Goal: Task Accomplishment & Management: Complete application form

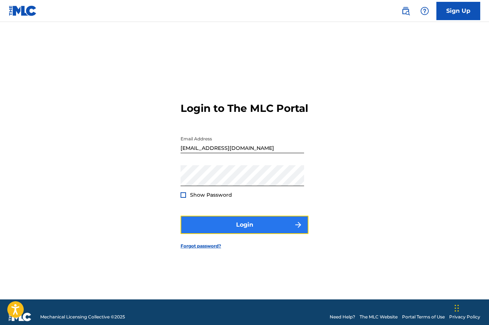
click at [283, 226] on button "Login" at bounding box center [245, 225] width 128 height 18
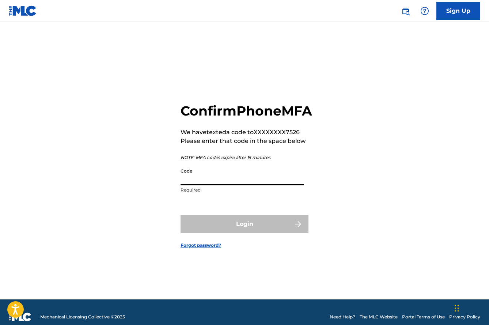
click at [197, 185] on input "Code" at bounding box center [243, 175] width 124 height 21
paste input "166813"
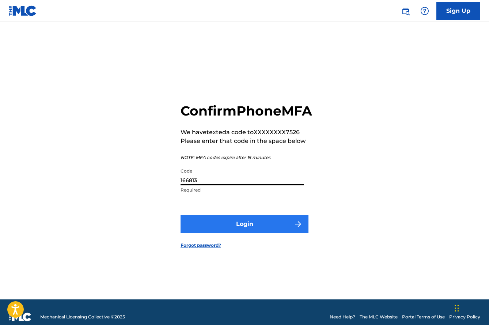
type input "166813"
click at [252, 233] on button "Login" at bounding box center [245, 224] width 128 height 18
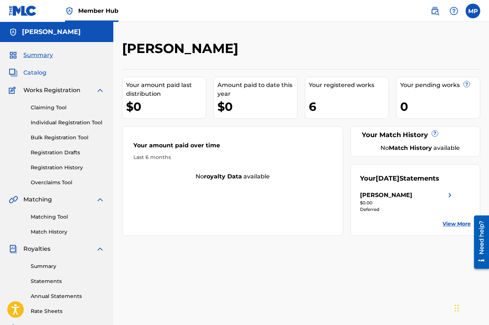
click at [32, 73] on span "Catalog" at bounding box center [34, 72] width 23 height 9
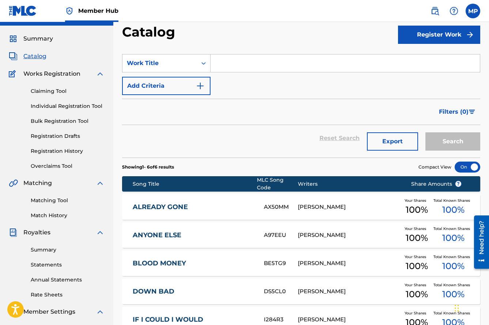
scroll to position [4, 0]
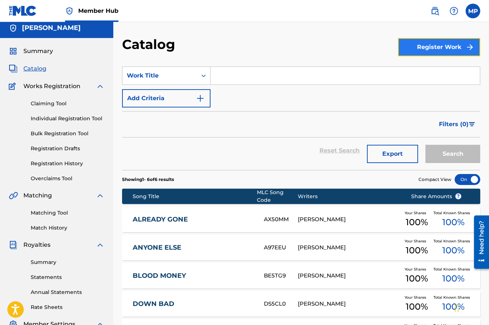
click at [423, 51] on button "Register Work" at bounding box center [439, 47] width 82 height 18
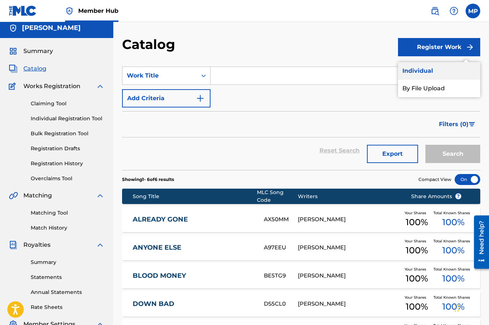
click at [427, 72] on link "Individual" at bounding box center [439, 71] width 82 height 18
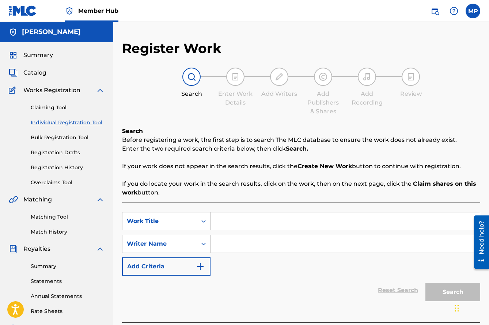
click at [257, 224] on input "Search Form" at bounding box center [346, 222] width 270 height 18
type input "Articulate"
click at [263, 238] on input "Search Form" at bounding box center [346, 244] width 270 height 18
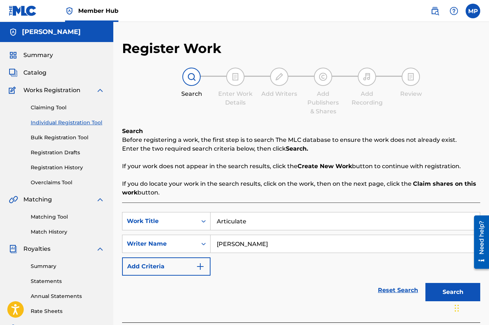
type input "[PERSON_NAME]"
click at [321, 299] on div "Reset Search Search" at bounding box center [301, 290] width 359 height 29
click at [456, 290] on body "Accessibility Screen-Reader Guide, Feedback, and Issue Reporting | New window C…" at bounding box center [244, 162] width 489 height 325
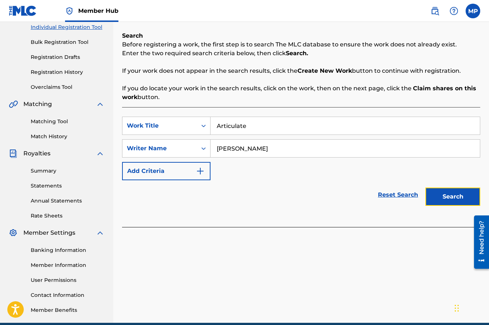
scroll to position [96, 0]
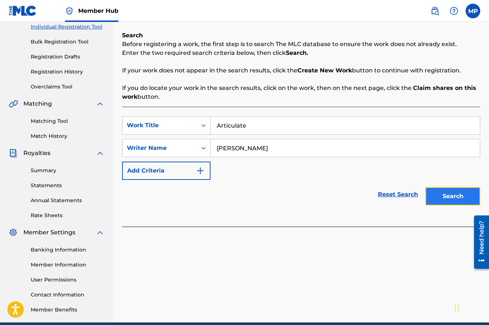
click at [450, 202] on button "Search" at bounding box center [453, 196] width 55 height 18
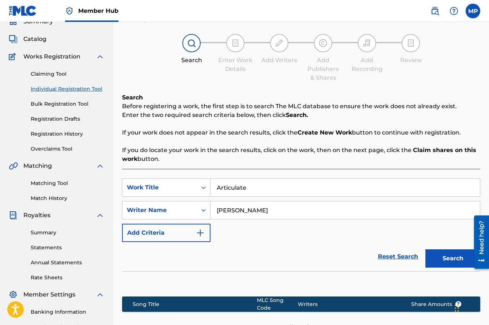
scroll to position [129, 0]
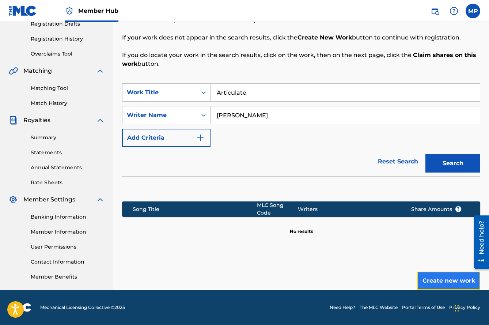
click at [434, 277] on button "Create new work" at bounding box center [449, 281] width 63 height 18
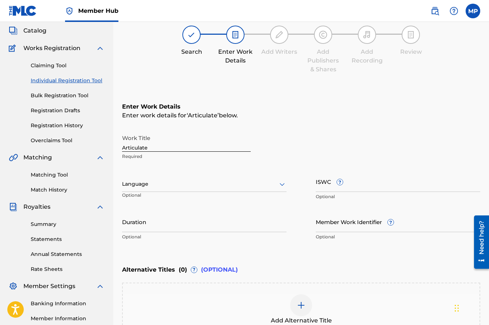
scroll to position [24, 0]
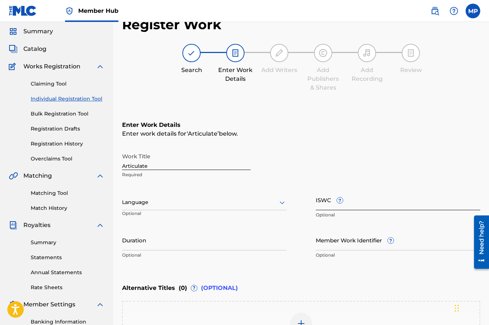
click at [323, 202] on input "ISWC ?" at bounding box center [398, 199] width 165 height 21
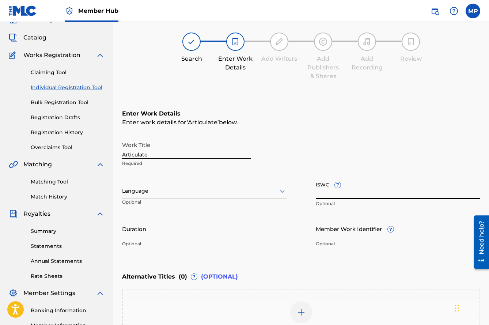
click at [357, 230] on input "Member Work Identifier ?" at bounding box center [398, 228] width 165 height 21
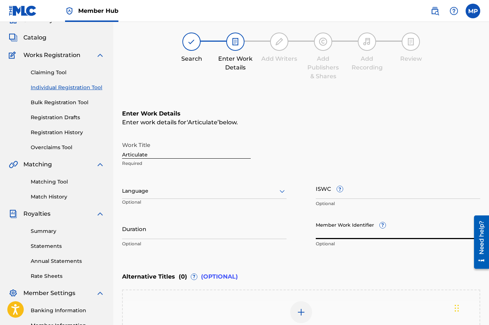
scroll to position [39, 0]
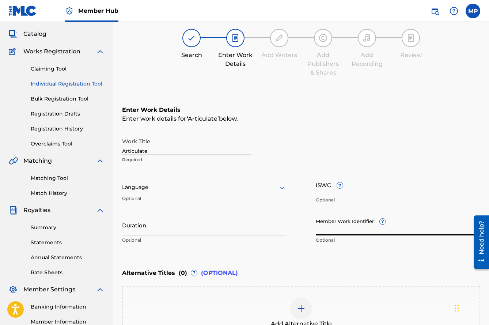
click at [340, 225] on input "Member Work Identifier ?" at bounding box center [398, 225] width 165 height 21
paste input "166813"
type input "166813"
click at [319, 260] on div "Enter Work Details Enter work details for ‘ Articulate ’ below. Work Title Arti…" at bounding box center [301, 176] width 359 height 177
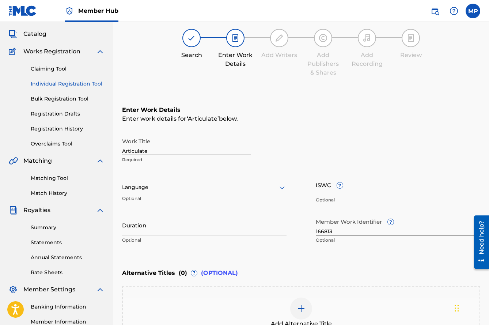
click at [326, 188] on input "ISWC ?" at bounding box center [398, 184] width 165 height 21
paste input "T3350121818"
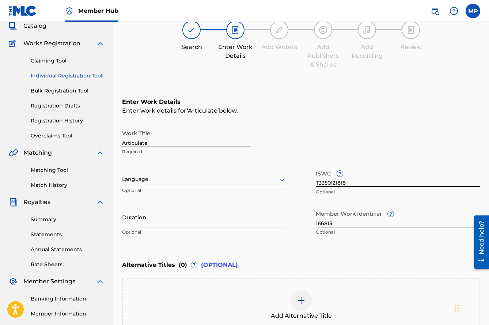
scroll to position [70, 0]
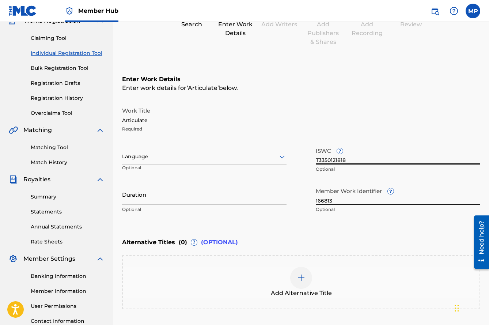
type input "T3350121818"
click at [202, 155] on div at bounding box center [204, 156] width 165 height 9
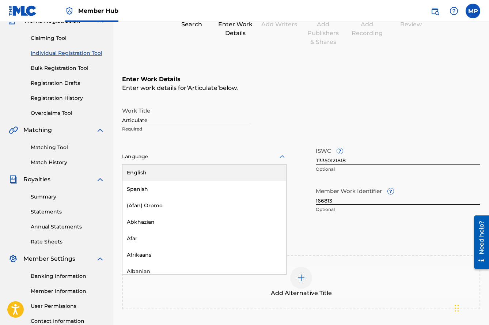
click at [195, 170] on div "English" at bounding box center [205, 173] width 164 height 16
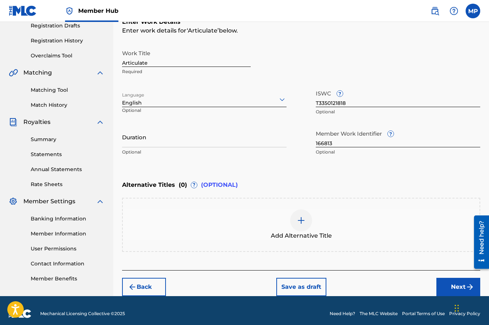
scroll to position [133, 0]
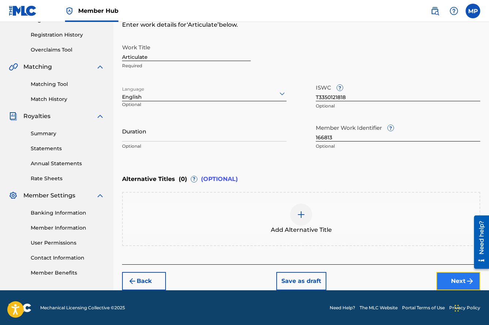
click at [461, 285] on button "Next" at bounding box center [459, 281] width 44 height 18
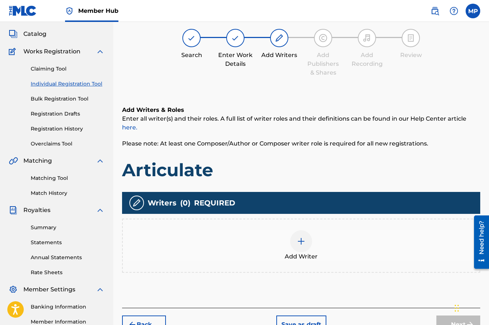
scroll to position [33, 0]
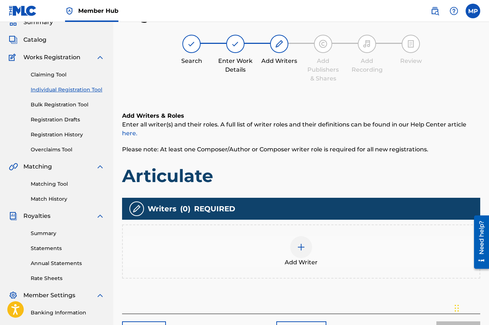
click at [303, 245] on img at bounding box center [301, 247] width 9 height 9
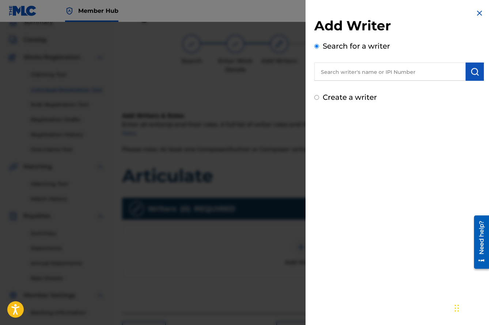
click at [364, 72] on input "text" at bounding box center [390, 72] width 151 height 18
type input "M"
click at [333, 76] on input "text" at bounding box center [390, 72] width 151 height 18
type input "m"
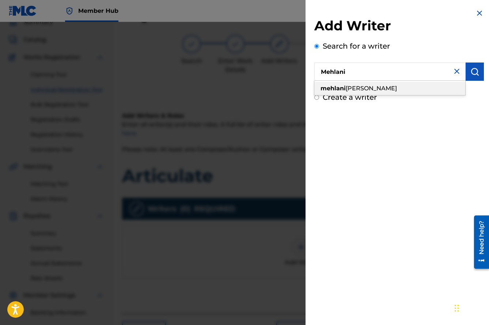
click at [365, 91] on span "[PERSON_NAME]" at bounding box center [371, 88] width 51 height 7
type input "[PERSON_NAME]"
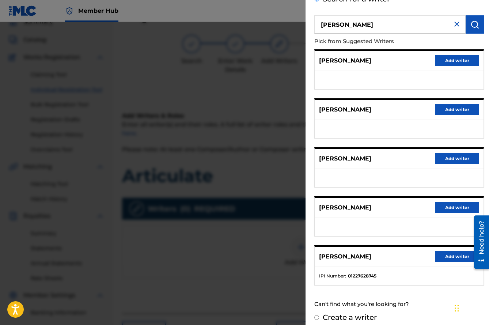
scroll to position [54, 0]
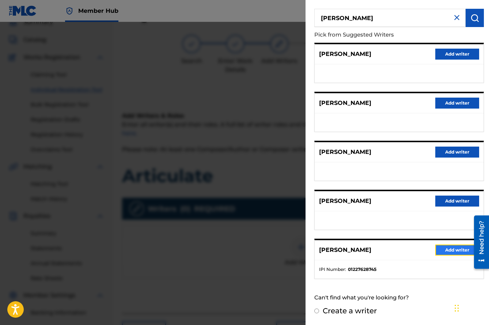
click at [459, 249] on button "Add writer" at bounding box center [458, 250] width 44 height 11
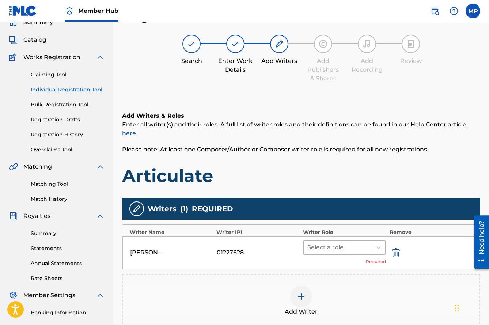
click at [328, 251] on div at bounding box center [338, 248] width 61 height 10
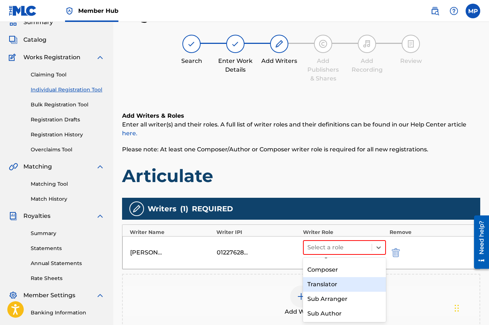
scroll to position [0, 0]
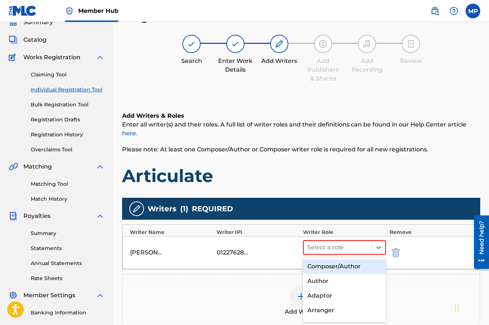
click at [334, 266] on div "Composer/Author" at bounding box center [344, 266] width 83 height 15
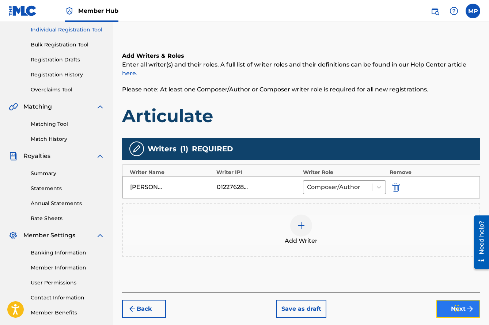
click at [444, 310] on button "Next" at bounding box center [459, 309] width 44 height 18
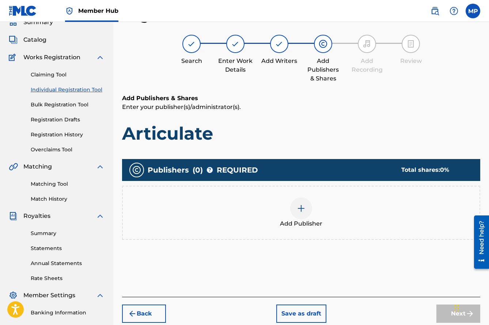
scroll to position [56, 0]
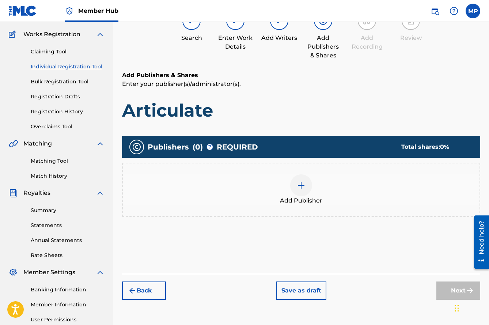
click at [293, 194] on div "Add Publisher" at bounding box center [301, 189] width 357 height 31
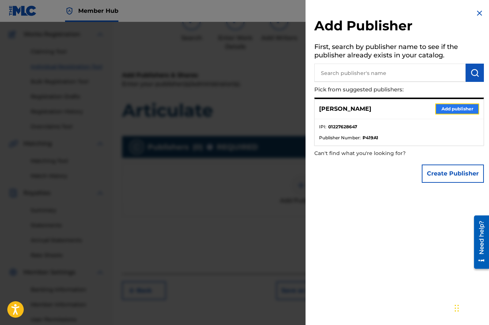
click at [459, 110] on button "Add publisher" at bounding box center [458, 109] width 44 height 11
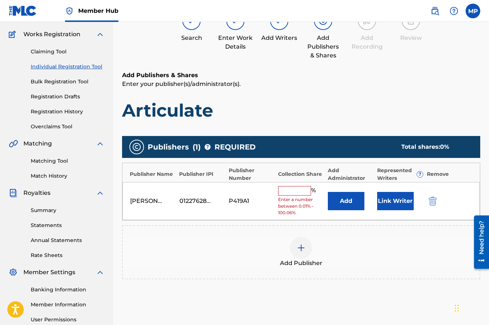
click at [300, 193] on input "text" at bounding box center [294, 191] width 33 height 10
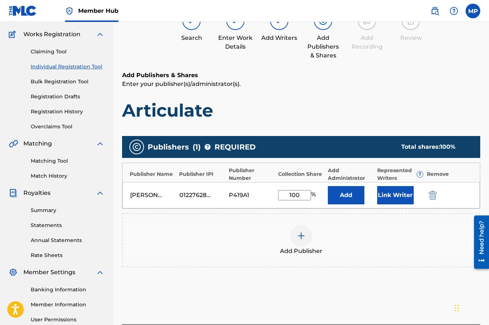
type input "100"
click at [350, 233] on div "Add Publisher" at bounding box center [301, 240] width 357 height 31
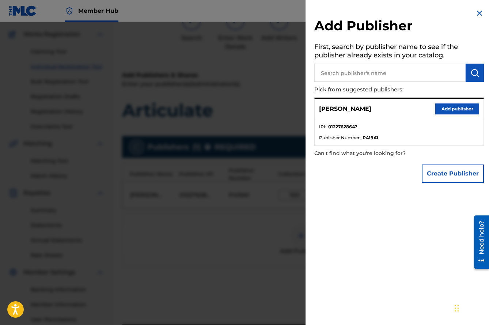
click at [261, 123] on div at bounding box center [244, 184] width 489 height 325
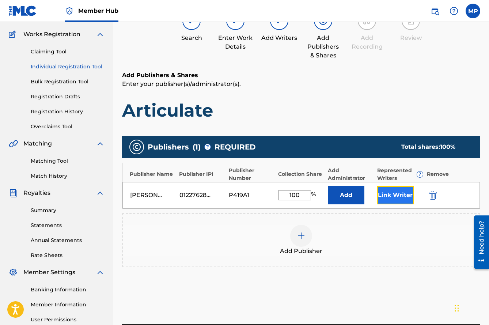
click at [387, 191] on button "Link Writer" at bounding box center [396, 195] width 37 height 18
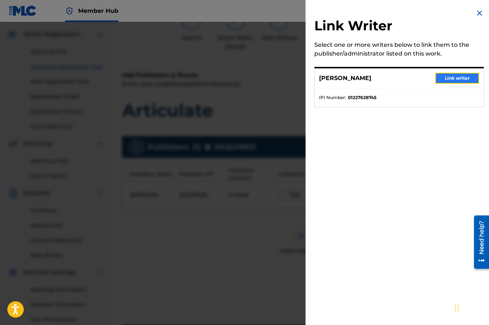
click at [457, 81] on button "Link writer" at bounding box center [458, 78] width 44 height 11
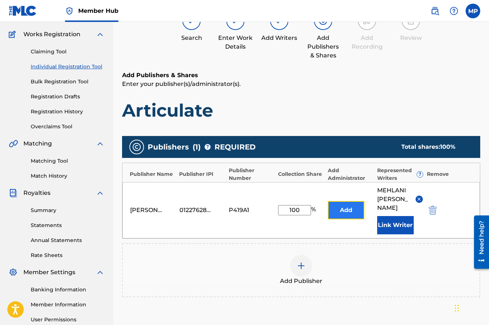
click at [352, 214] on button "Add" at bounding box center [346, 210] width 37 height 18
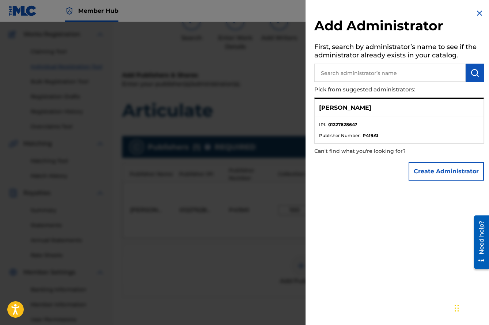
click at [446, 104] on div "[PERSON_NAME]" at bounding box center [399, 108] width 169 height 18
click at [314, 116] on div "Add Administrator First, search by administrator’s name to see if the administr…" at bounding box center [399, 96] width 187 height 193
click at [338, 138] on span "Publisher Number :" at bounding box center [340, 135] width 42 height 7
click at [372, 132] on li "IPI : 01227628647" at bounding box center [399, 126] width 160 height 11
click at [348, 126] on strong "01227628647" at bounding box center [343, 124] width 29 height 7
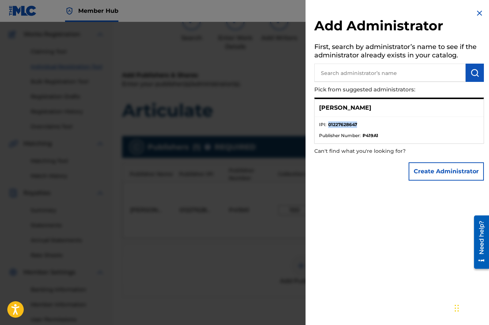
click at [348, 126] on strong "01227628647" at bounding box center [343, 124] width 29 height 7
copy strong "01227628647"
click at [353, 75] on input "text" at bounding box center [390, 73] width 151 height 18
paste input "01227628647"
type input "01227628647"
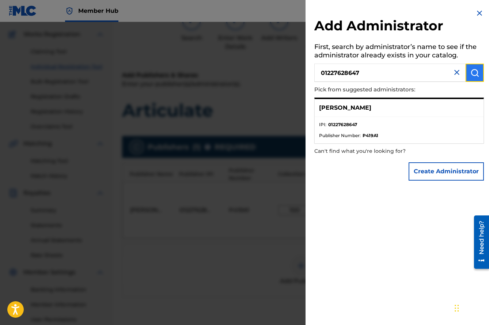
click at [471, 77] on button "submit" at bounding box center [475, 73] width 18 height 18
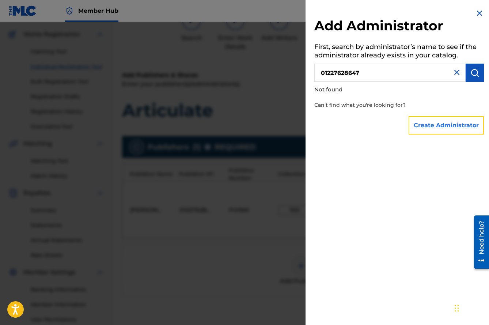
click at [452, 124] on button "Create Administrator" at bounding box center [446, 125] width 75 height 18
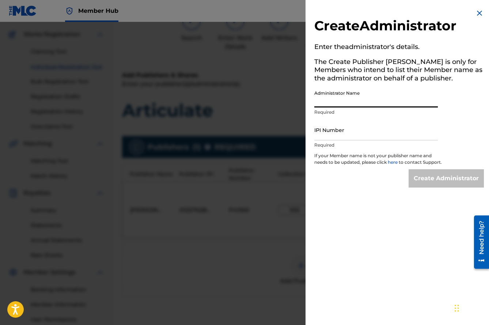
click at [359, 99] on input "Administrator Name" at bounding box center [377, 97] width 124 height 21
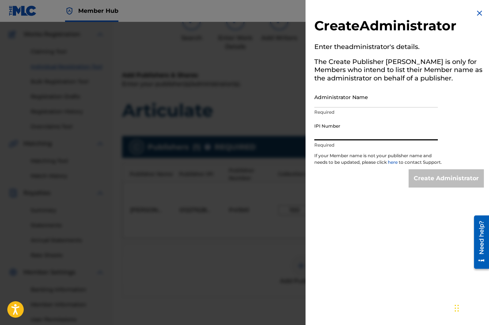
click at [339, 134] on input "IPI Number" at bounding box center [377, 130] width 124 height 21
paste input "01227628647"
type input "01227628647"
click at [476, 13] on img at bounding box center [480, 13] width 9 height 9
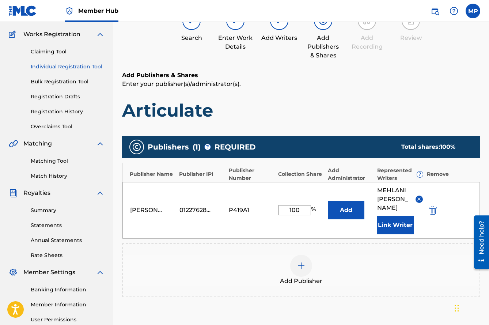
scroll to position [138, 0]
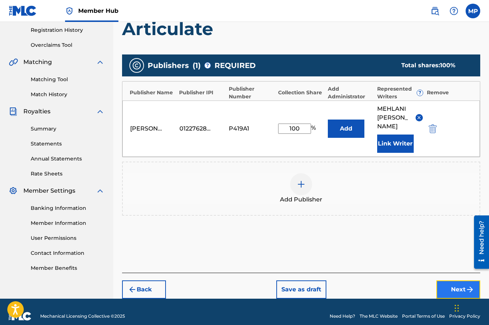
click at [458, 282] on button "Next" at bounding box center [459, 290] width 44 height 18
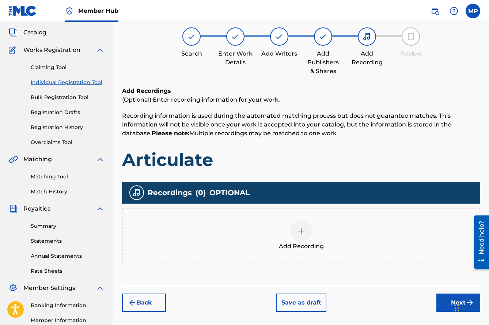
scroll to position [37, 0]
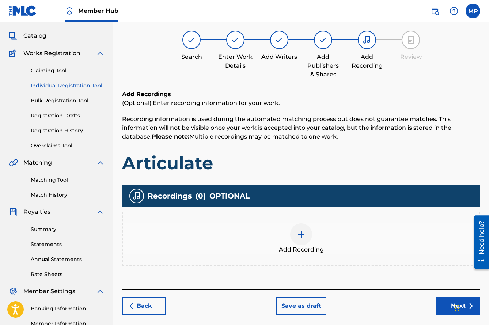
click at [305, 239] on div at bounding box center [301, 235] width 22 height 22
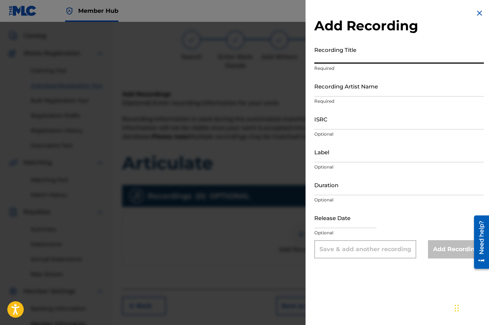
click at [359, 50] on input "Recording Title" at bounding box center [400, 53] width 170 height 21
type input "Articulate"
click at [425, 87] on input "Recording Artist Name" at bounding box center [400, 86] width 170 height 21
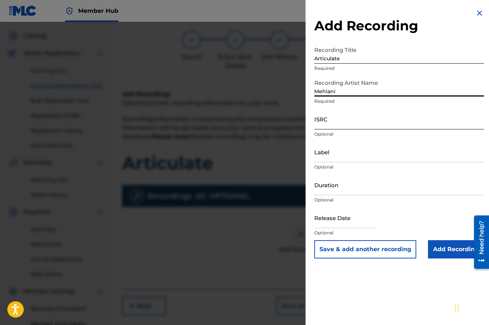
type input "Mehlani"
click at [358, 119] on input "ISRC" at bounding box center [400, 119] width 170 height 21
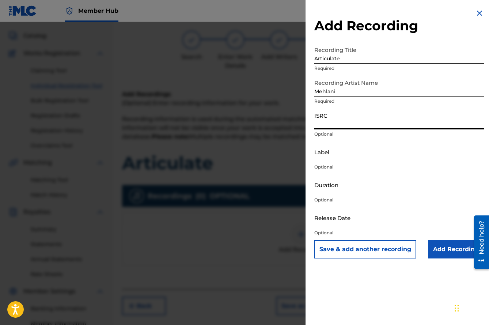
paste input "QZZ7S2565676"
type input "QZZ7S2565676"
click at [330, 220] on input "text" at bounding box center [346, 217] width 62 height 21
select select "8"
select select "2025"
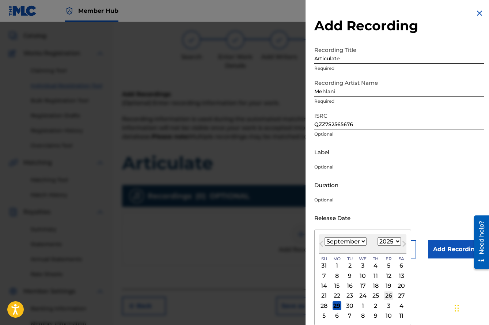
click at [390, 296] on div "26" at bounding box center [388, 296] width 9 height 9
type input "[DATE]"
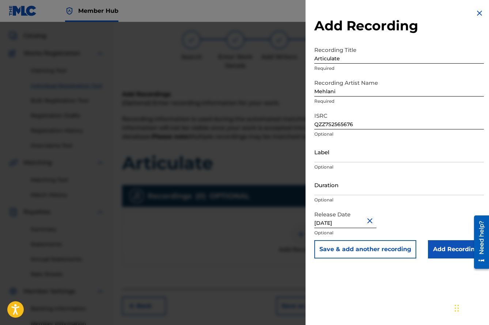
click at [384, 291] on div "Add Recording Recording Title Articulate Required Recording Artist Name [PERSON…" at bounding box center [399, 162] width 187 height 325
click at [330, 158] on input "Label" at bounding box center [400, 152] width 170 height 21
type input "Mehlani"
click at [420, 214] on div "Release Date [DATE] Optional" at bounding box center [400, 223] width 170 height 33
click at [450, 255] on input "Add Recording" at bounding box center [456, 249] width 56 height 18
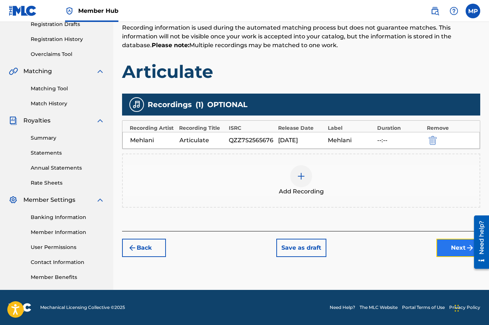
click at [450, 247] on button "Next" at bounding box center [459, 248] width 44 height 18
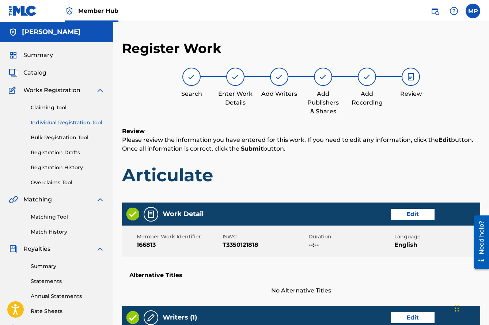
scroll to position [310, 0]
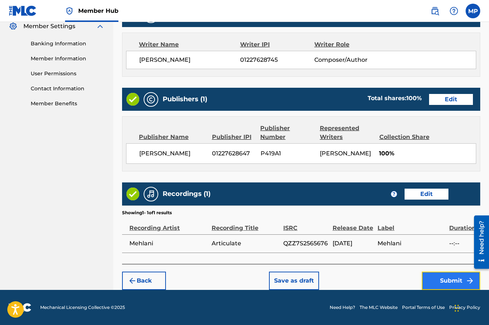
click at [432, 286] on button "Submit" at bounding box center [451, 281] width 59 height 18
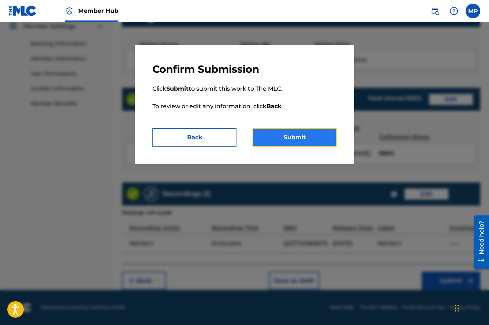
click at [274, 141] on button "Submit" at bounding box center [295, 137] width 84 height 18
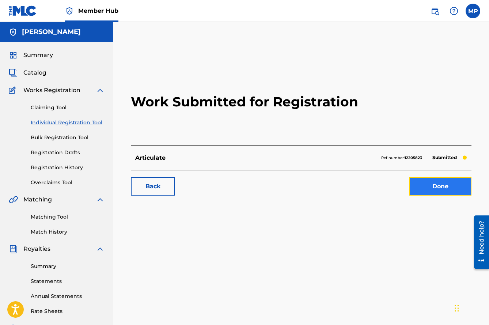
click at [443, 187] on link "Done" at bounding box center [441, 186] width 62 height 18
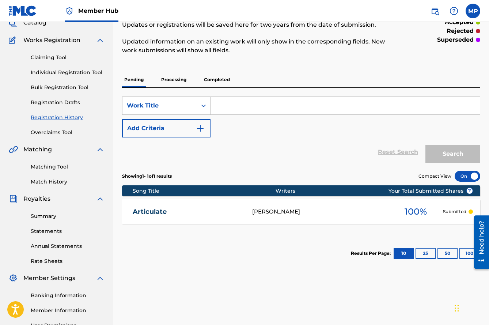
scroll to position [56, 0]
